Goal: Information Seeking & Learning: Find specific fact

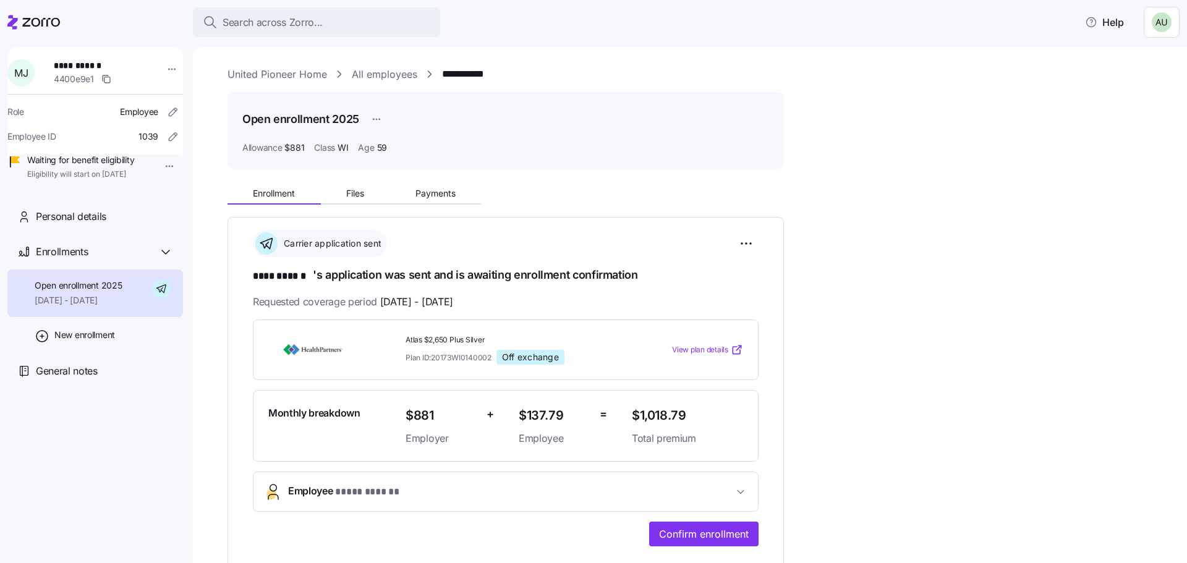
click at [369, 70] on link "All employees" at bounding box center [385, 74] width 66 height 15
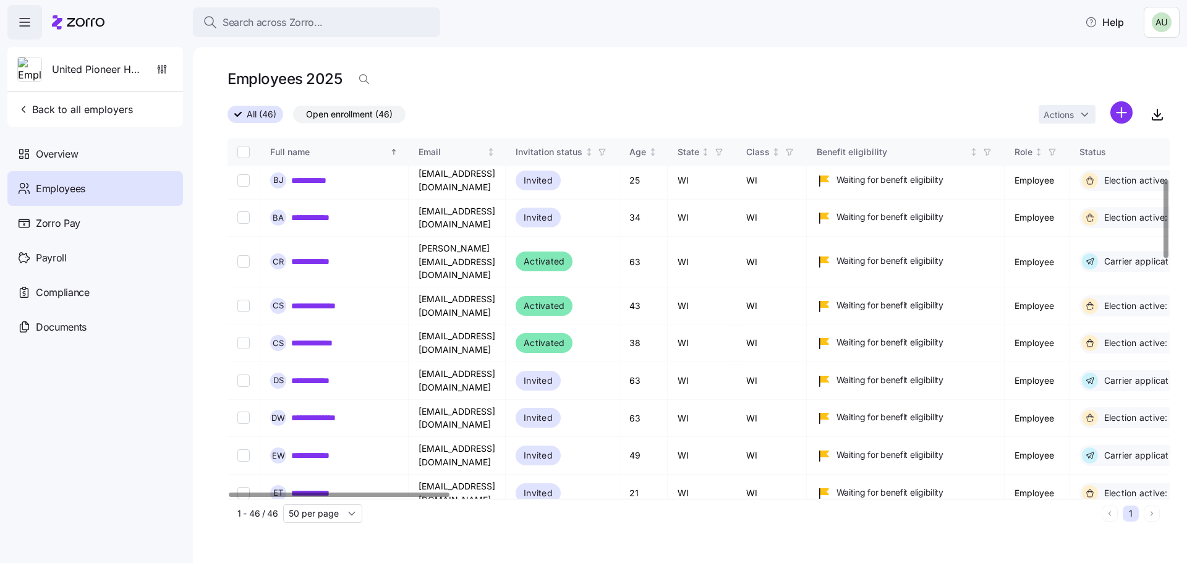
scroll to position [186, 0]
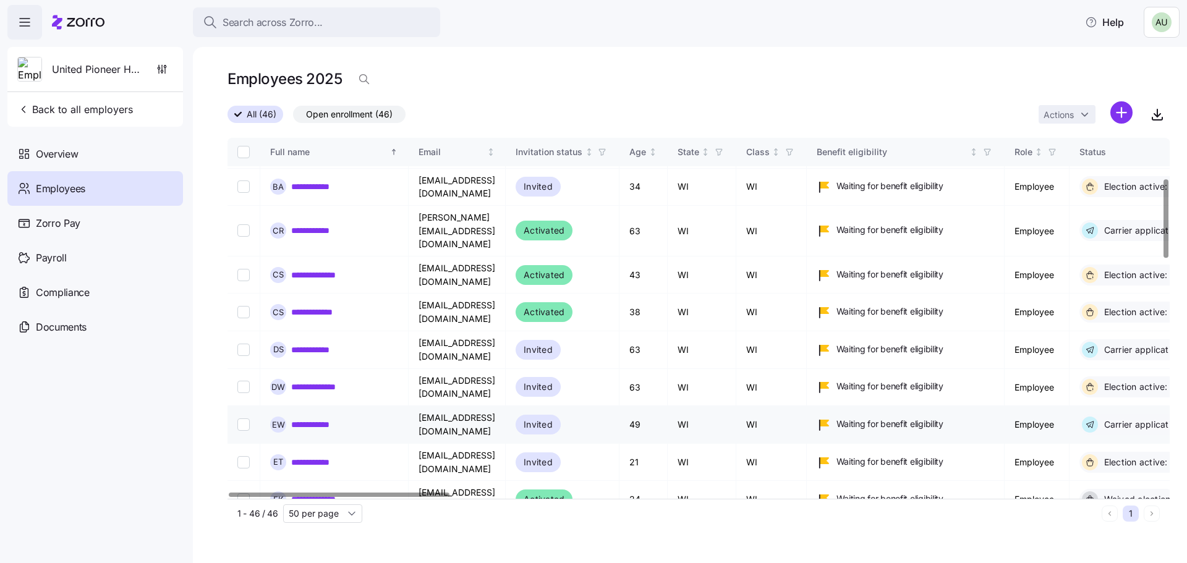
click at [319, 419] on link "**********" at bounding box center [316, 425] width 50 height 12
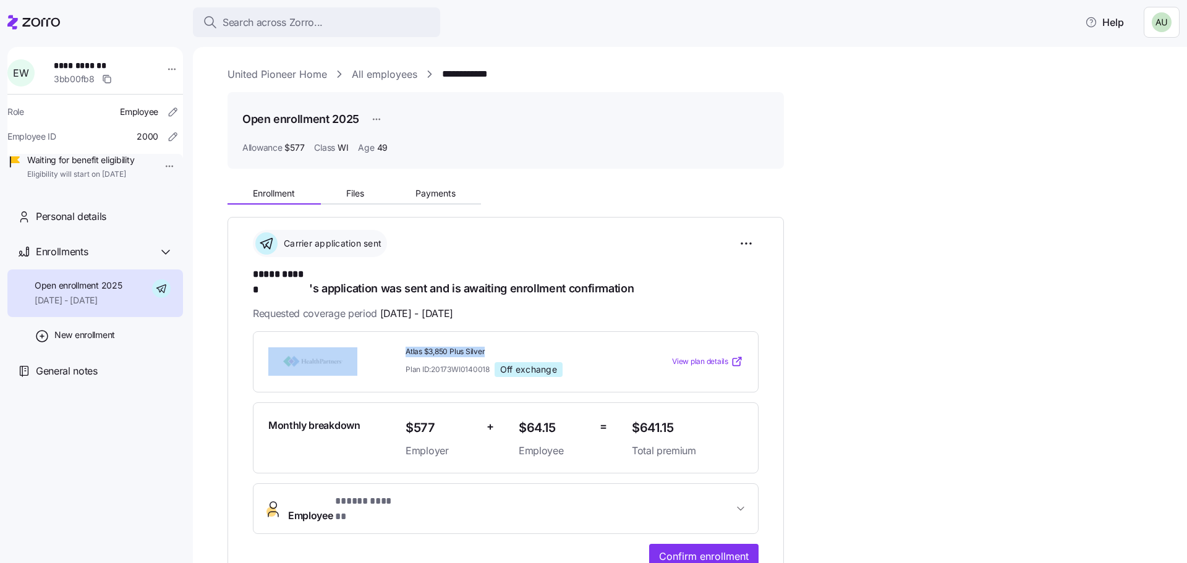
drag, startPoint x: 396, startPoint y: 341, endPoint x: 489, endPoint y: 340, distance: 93.4
click at [489, 342] on div "Atlas $3,850 Plus Silver Plan ID: 20173WI0140018 Off exchange View plan details" at bounding box center [505, 362] width 485 height 40
copy div "Atlas $3,850 Plus Silver"
click at [651, 331] on div "Atlas $3,850 Plus Silver Plan ID: 20173WI0140018 Off exchange View plan details" at bounding box center [506, 361] width 506 height 61
click at [641, 418] on span "$641.15" at bounding box center [687, 428] width 111 height 20
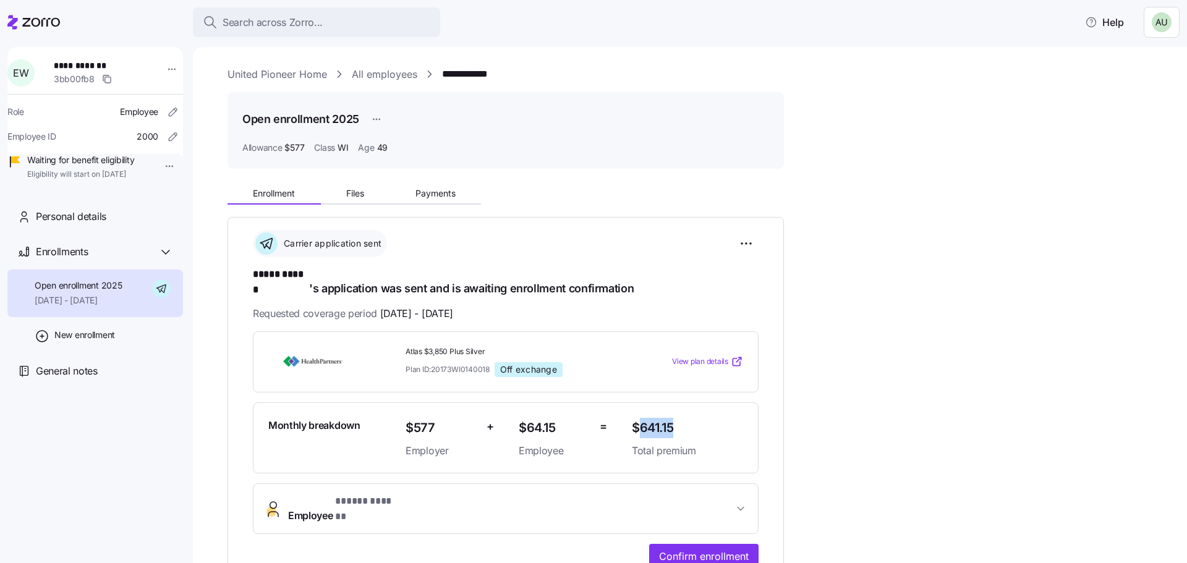
drag, startPoint x: 681, startPoint y: 412, endPoint x: 640, endPoint y: 417, distance: 41.7
click at [640, 418] on span "$641.15" at bounding box center [687, 428] width 111 height 20
copy span "641.15"
click at [719, 426] on div "$641.15 Total premium" at bounding box center [687, 438] width 111 height 41
click at [390, 74] on link "All employees" at bounding box center [385, 74] width 66 height 15
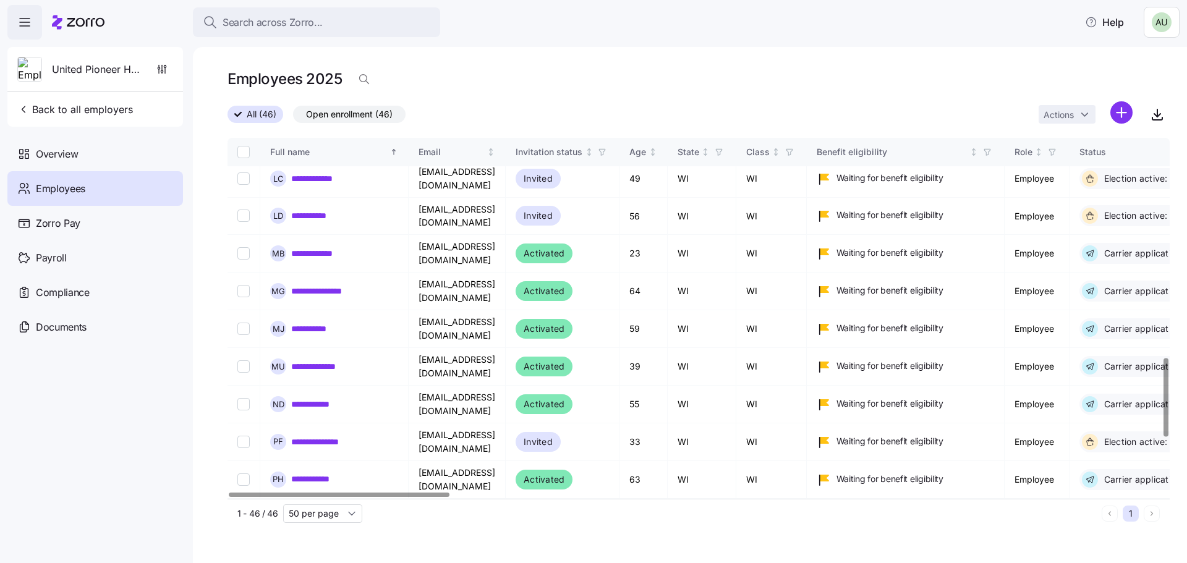
scroll to position [1006, 0]
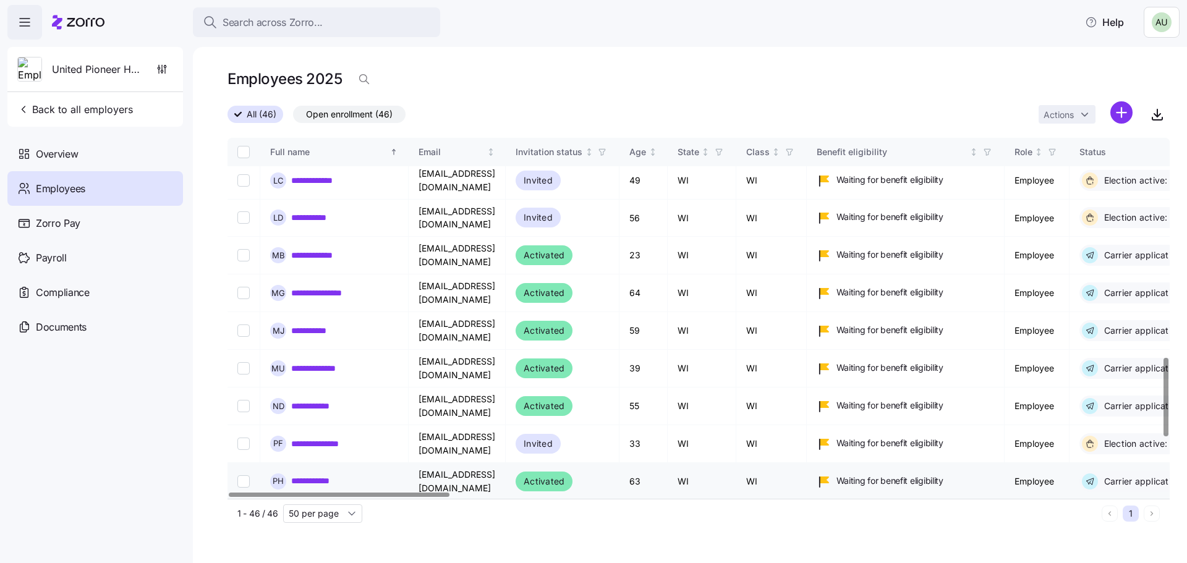
click at [322, 475] on link "**********" at bounding box center [318, 481] width 55 height 12
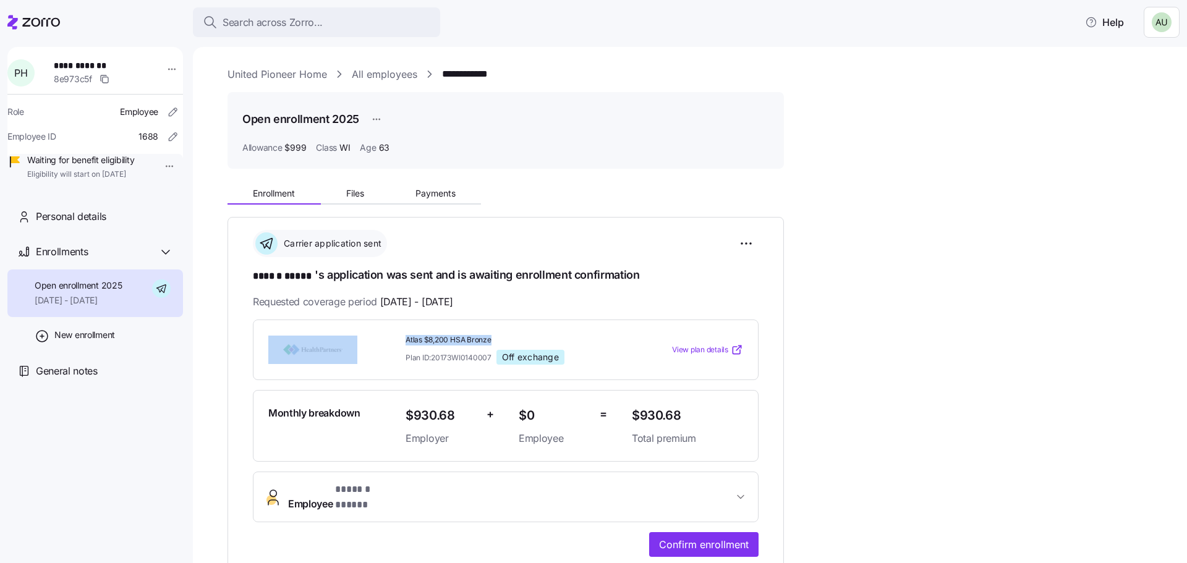
drag, startPoint x: 396, startPoint y: 336, endPoint x: 505, endPoint y: 338, distance: 108.8
click at [505, 338] on div "Atlas $8,200 HSA Bronze Plan ID: 20173WI0140007 Off exchange View plan details" at bounding box center [505, 350] width 485 height 40
copy div "Atlas $8,200 HSA Bronze"
click at [550, 324] on div "Atlas $8,200 HSA Bronze Plan ID: 20173WI0140007 Off exchange View plan details" at bounding box center [506, 350] width 506 height 61
click at [393, 74] on link "All employees" at bounding box center [385, 74] width 66 height 15
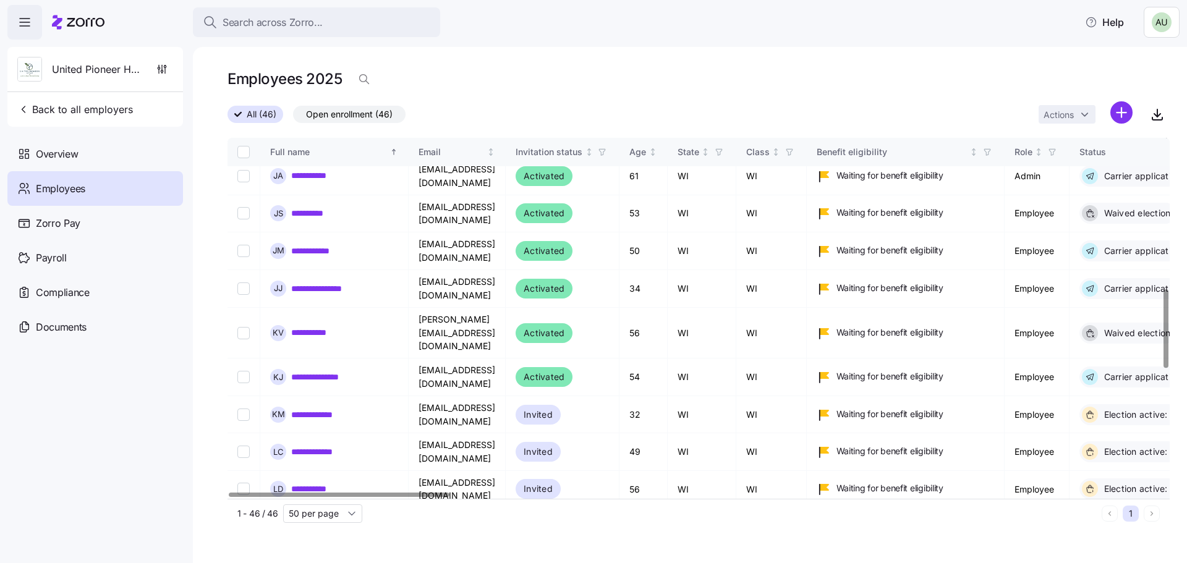
scroll to position [742, 0]
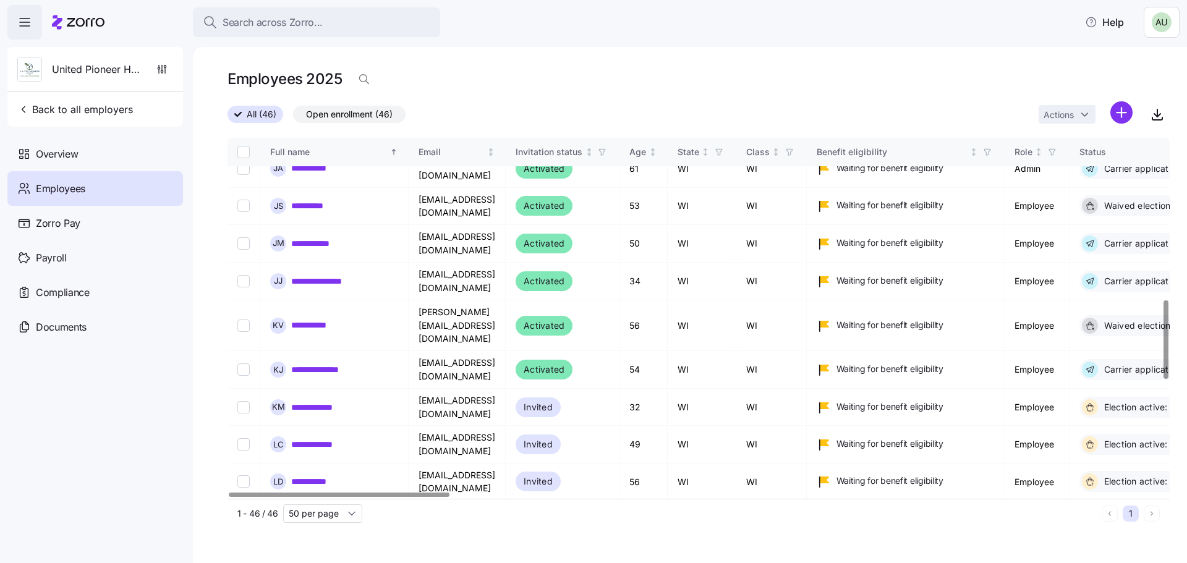
click at [336, 551] on link "**********" at bounding box center [329, 557] width 77 height 12
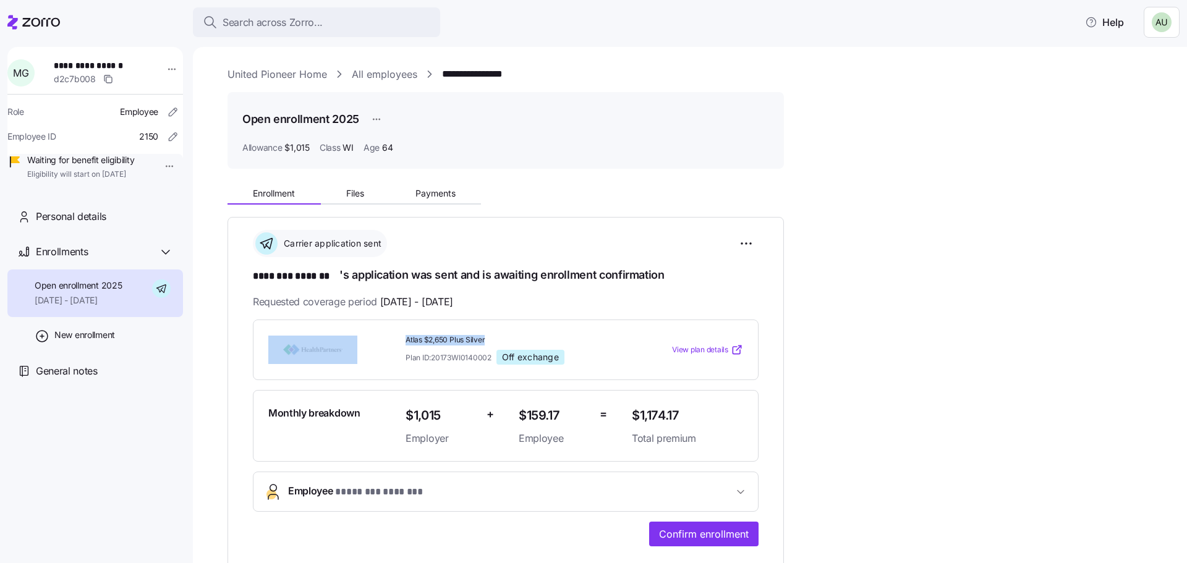
drag, startPoint x: 393, startPoint y: 338, endPoint x: 543, endPoint y: 338, distance: 150.3
click at [543, 338] on div "Atlas $2,650 Plus Silver Plan ID: 20173WI0140002 Off exchange View plan details" at bounding box center [505, 350] width 485 height 40
copy div "Atlas $2,650 Plus Silver"
drag, startPoint x: 692, startPoint y: 411, endPoint x: 641, endPoint y: 421, distance: 52.3
click at [641, 421] on span "$1,174.17" at bounding box center [687, 416] width 111 height 20
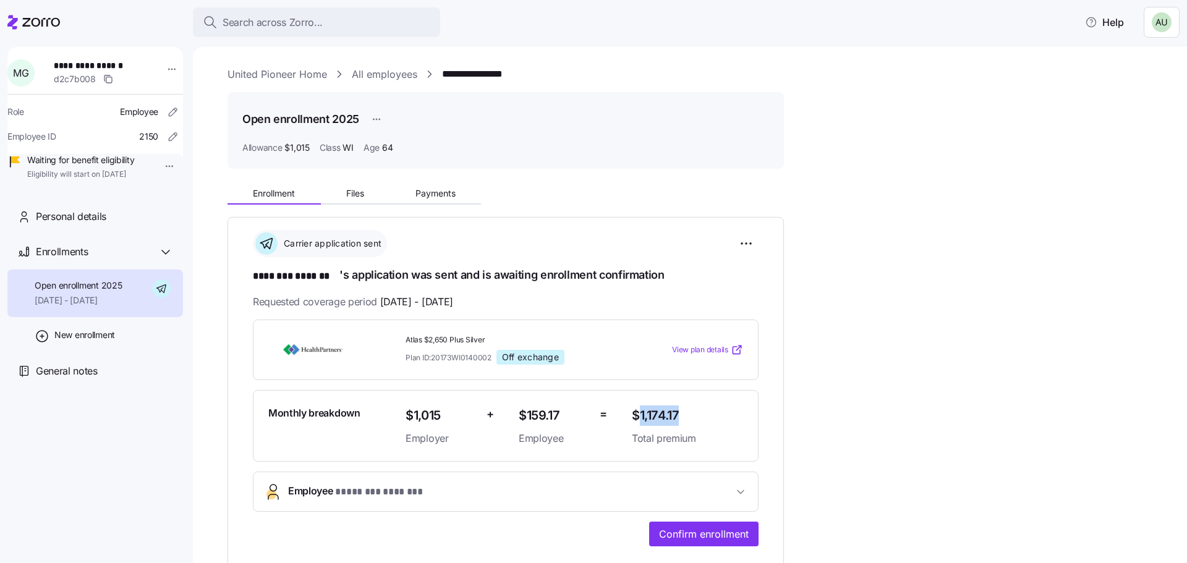
copy span "1,174.17"
click at [931, 281] on div "**********" at bounding box center [699, 452] width 942 height 547
click at [399, 76] on link "All employees" at bounding box center [385, 74] width 66 height 15
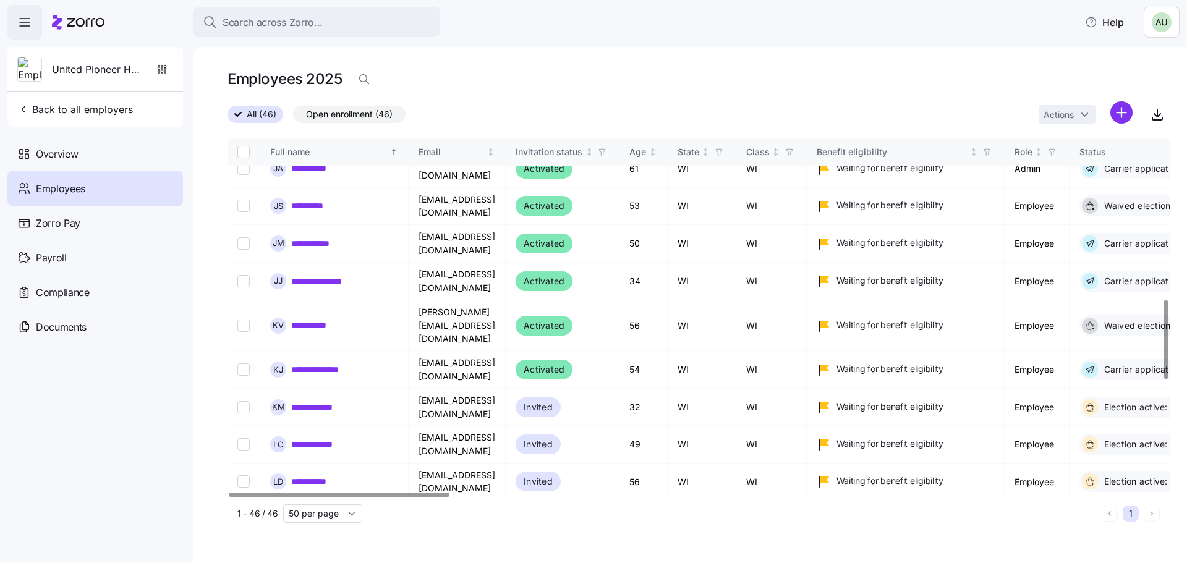
scroll to position [989, 0]
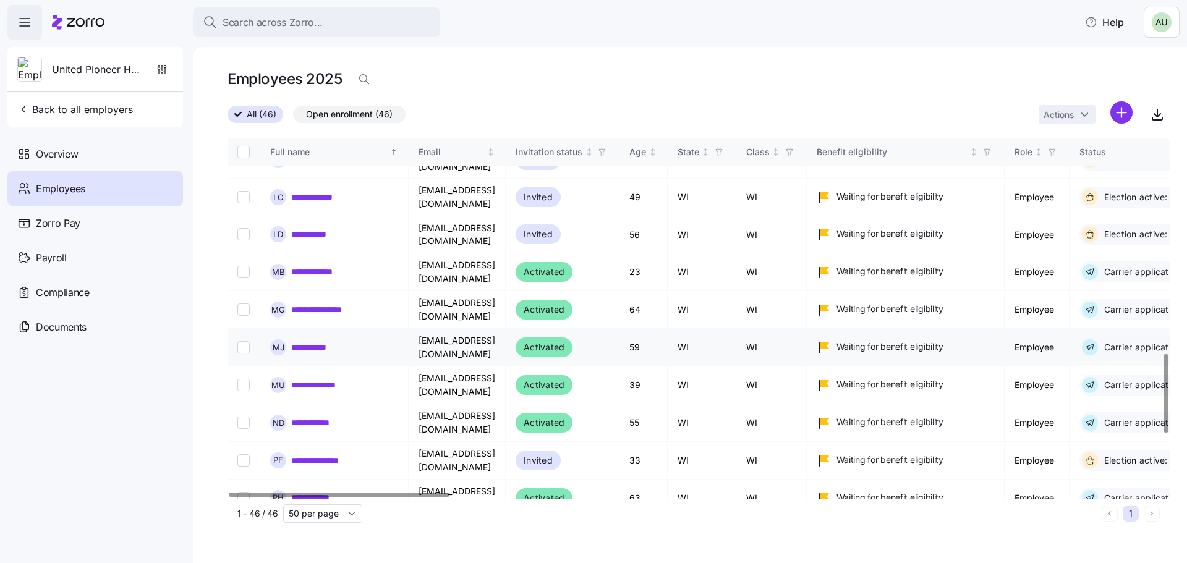
click at [332, 341] on link "**********" at bounding box center [317, 347] width 53 height 12
